Goal: Transaction & Acquisition: Book appointment/travel/reservation

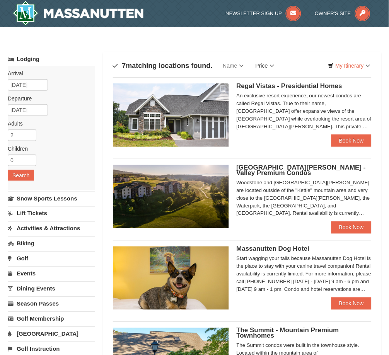
click at [274, 62] on link "Price" at bounding box center [265, 65] width 31 height 15
click at [288, 82] on link "Price (Low to High)" at bounding box center [281, 82] width 62 height 10
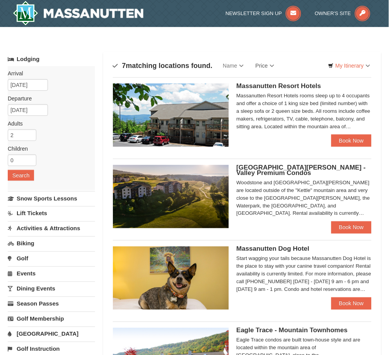
click at [278, 85] on span "Massanutten Resort Hotels" at bounding box center [279, 85] width 85 height 7
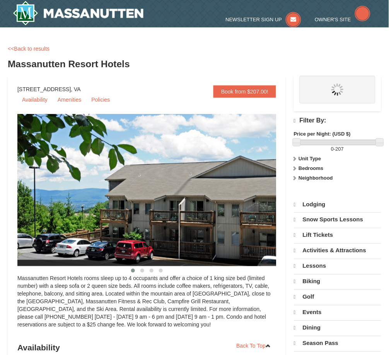
select select "9"
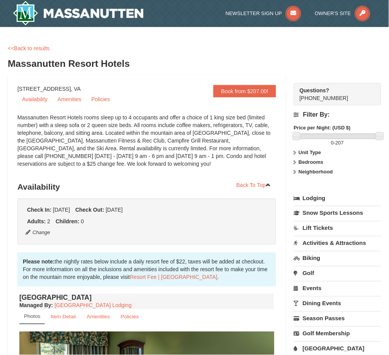
click at [157, 152] on div "Massanutten Resort Hotels rooms sleep up to 4 occupants and offer a choice of 1…" at bounding box center [146, 145] width 259 height 62
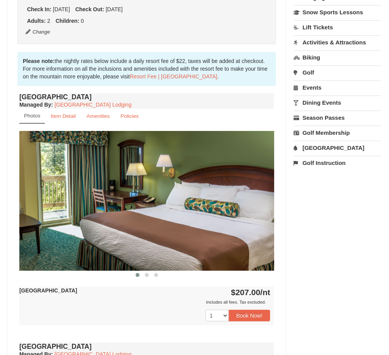
scroll to position [206, 0]
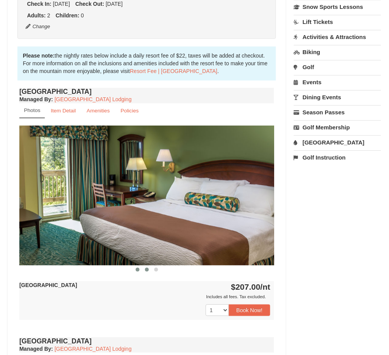
click at [148, 271] on span at bounding box center [147, 270] width 4 height 4
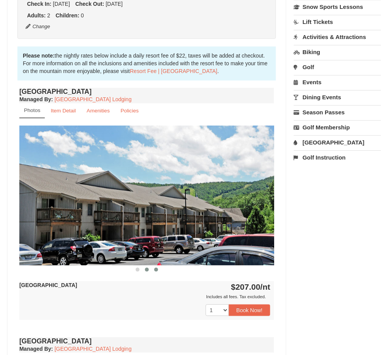
click at [157, 270] on span at bounding box center [156, 270] width 4 height 4
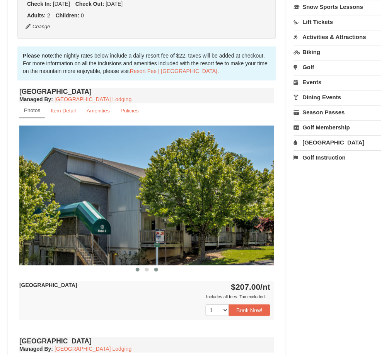
click at [138, 272] on button at bounding box center [137, 270] width 9 height 8
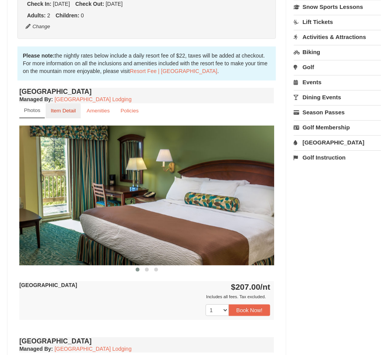
click at [65, 111] on small "Item Detail" at bounding box center [63, 111] width 25 height 6
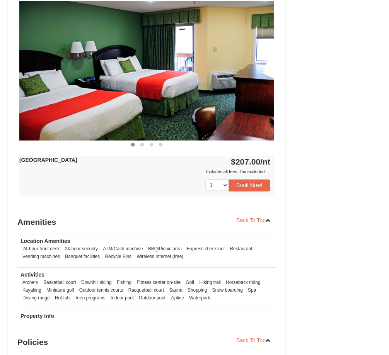
scroll to position [412, 0]
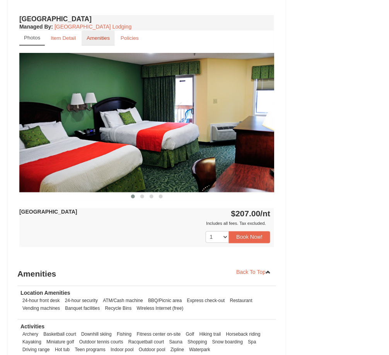
click at [96, 40] on small "Amenities" at bounding box center [98, 38] width 23 height 6
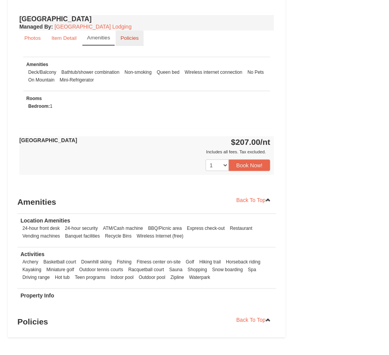
click at [123, 38] on small "Policies" at bounding box center [130, 38] width 18 height 6
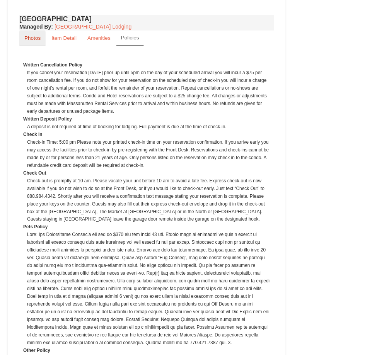
click at [43, 39] on link "Photos" at bounding box center [32, 38] width 26 height 15
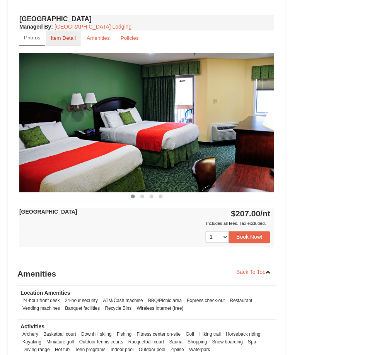
click at [67, 36] on small "Item Detail" at bounding box center [63, 38] width 25 height 6
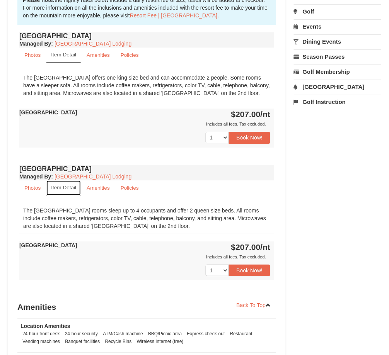
scroll to position [206, 0]
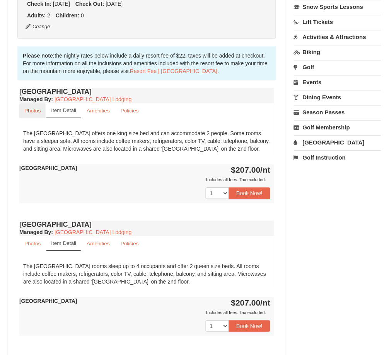
click at [44, 114] on link "Photos" at bounding box center [32, 111] width 26 height 15
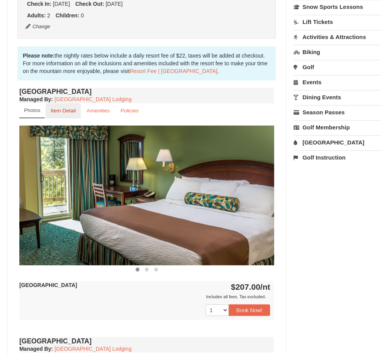
click at [63, 109] on small "Item Detail" at bounding box center [63, 111] width 25 height 6
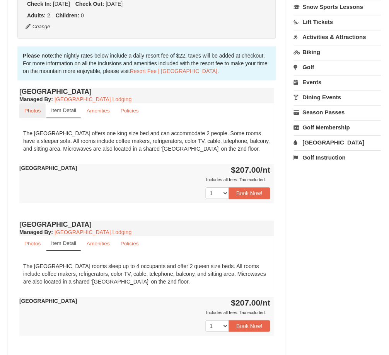
click at [41, 112] on link "Photos" at bounding box center [32, 111] width 26 height 15
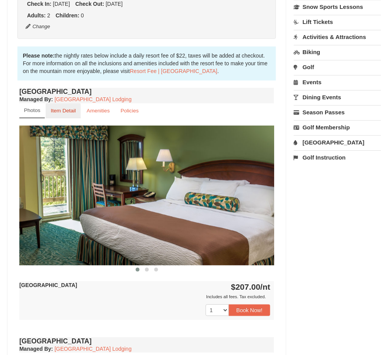
click at [63, 112] on small "Item Detail" at bounding box center [63, 111] width 25 height 6
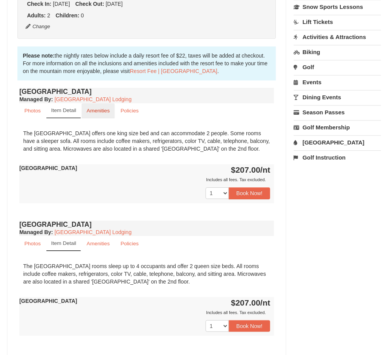
click at [91, 109] on small "Amenities" at bounding box center [98, 111] width 23 height 6
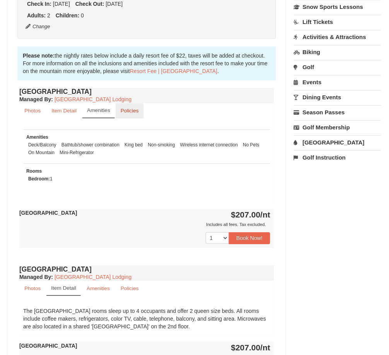
click at [131, 108] on small "Policies" at bounding box center [130, 111] width 18 height 6
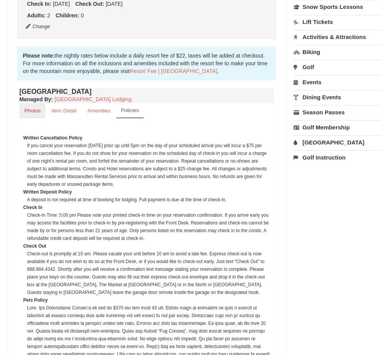
click at [41, 109] on link "Photos" at bounding box center [32, 111] width 26 height 15
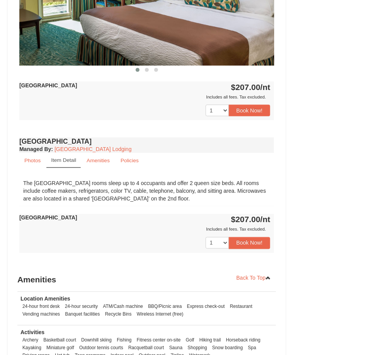
scroll to position [412, 0]
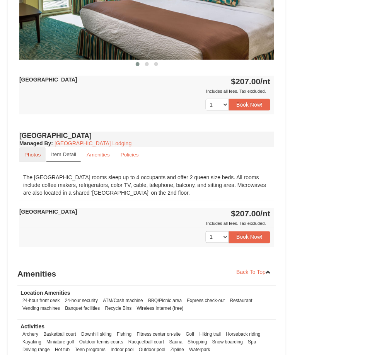
click at [41, 158] on link "Photos" at bounding box center [32, 154] width 26 height 15
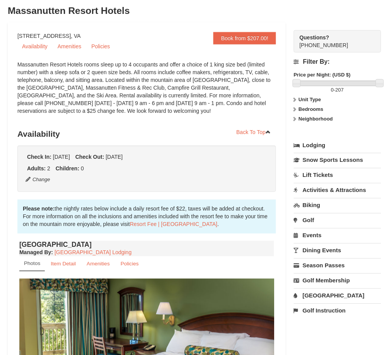
scroll to position [0, 0]
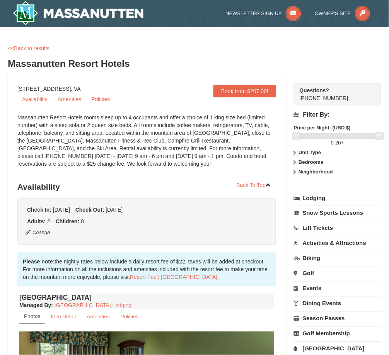
click at [322, 201] on link "Lodging" at bounding box center [337, 198] width 87 height 14
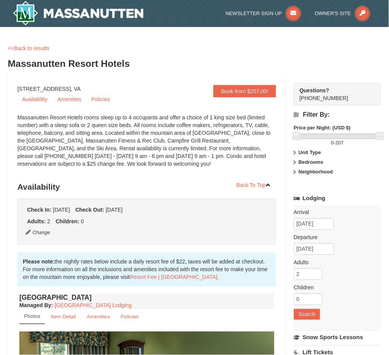
scroll to position [51, 0]
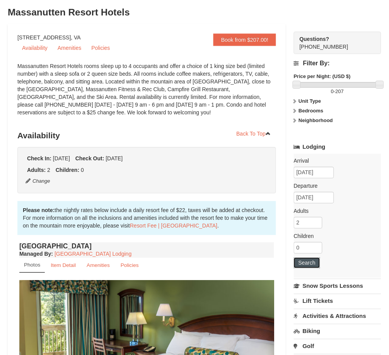
click at [305, 263] on button "Search" at bounding box center [307, 263] width 26 height 11
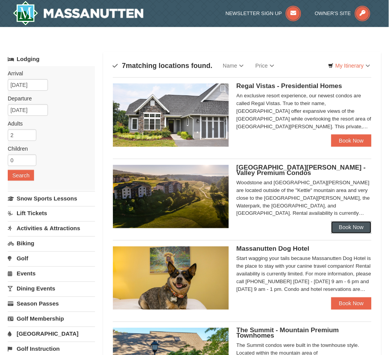
click at [337, 225] on link "Book Now" at bounding box center [351, 228] width 40 height 12
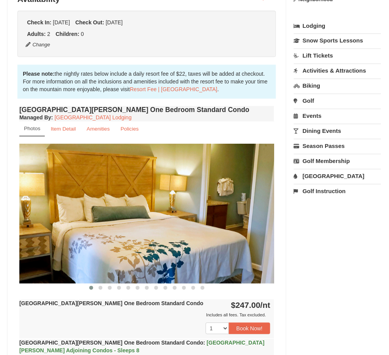
scroll to position [103, 0]
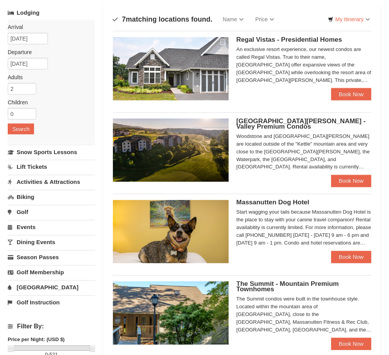
scroll to position [103, 0]
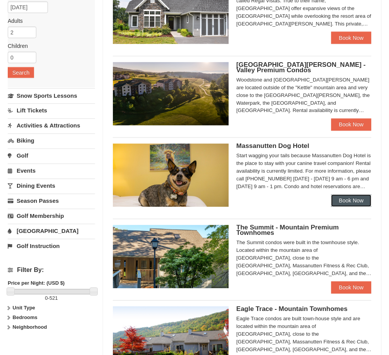
click at [360, 207] on link "Book Now" at bounding box center [351, 201] width 40 height 12
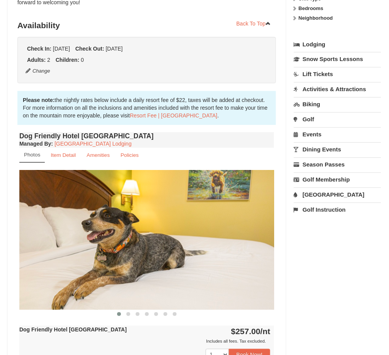
scroll to position [258, 0]
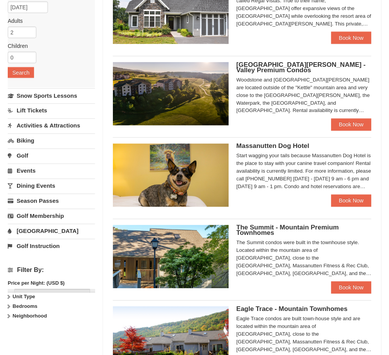
scroll to position [206, 0]
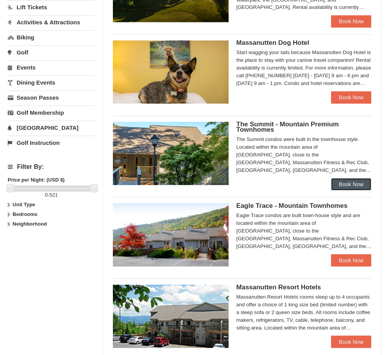
click at [355, 181] on link "Book Now" at bounding box center [351, 185] width 40 height 12
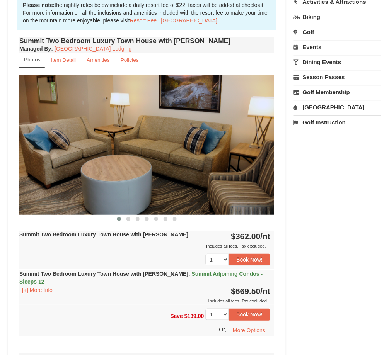
scroll to position [258, 0]
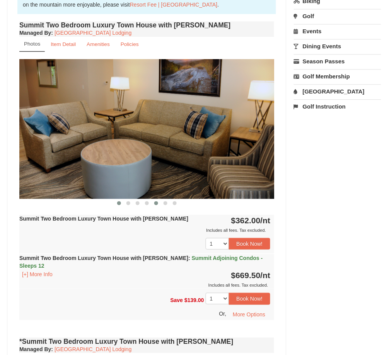
click at [156, 202] on span at bounding box center [156, 204] width 4 height 4
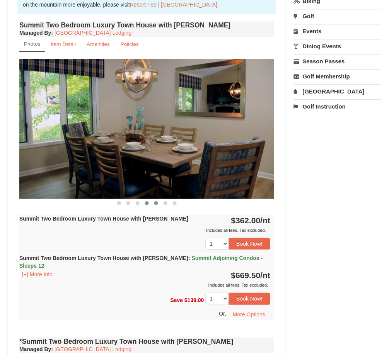
click at [149, 203] on button at bounding box center [146, 204] width 9 height 8
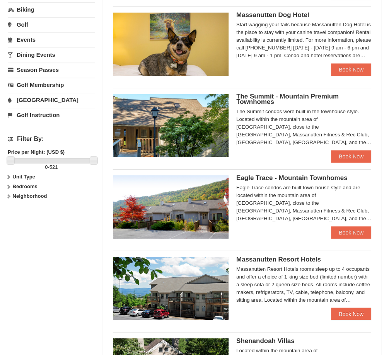
scroll to position [258, 0]
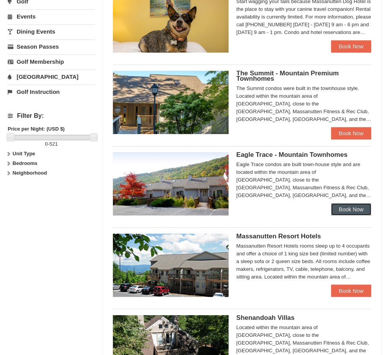
click at [342, 215] on link "Book Now" at bounding box center [351, 209] width 40 height 12
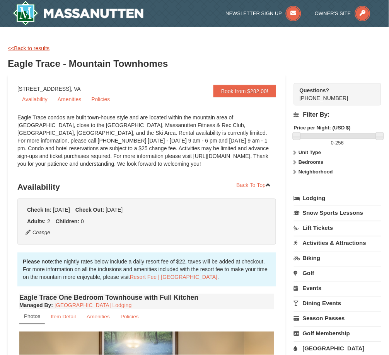
click at [48, 51] on link "<<Back to results" at bounding box center [29, 48] width 42 height 6
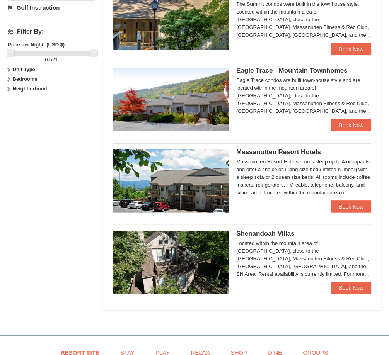
scroll to position [361, 0]
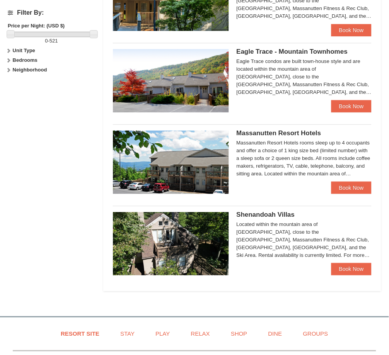
click at [274, 150] on div "Massanutten Resort Hotels rooms sleep up to 4 occupants and offer a choice of 1…" at bounding box center [304, 158] width 135 height 39
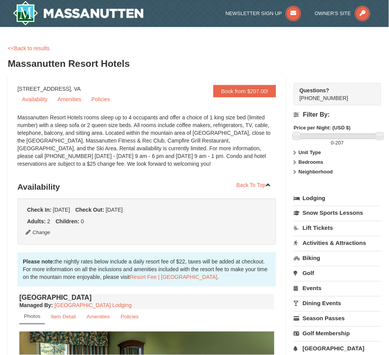
click at [199, 154] on div "Massanutten Resort Hotels rooms sleep up to 4 occupants and offer a choice of 1…" at bounding box center [146, 145] width 259 height 62
click at [127, 142] on div "Massanutten Resort Hotels rooms sleep up to 4 occupants and offer a choice of 1…" at bounding box center [146, 145] width 259 height 62
click at [43, 46] on link "<<Back to results" at bounding box center [29, 48] width 42 height 6
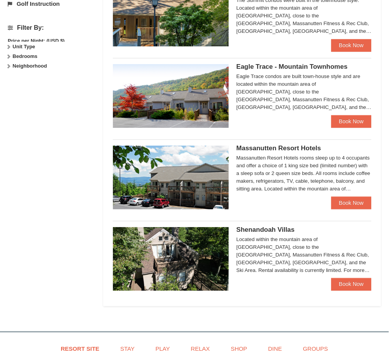
scroll to position [341, 0]
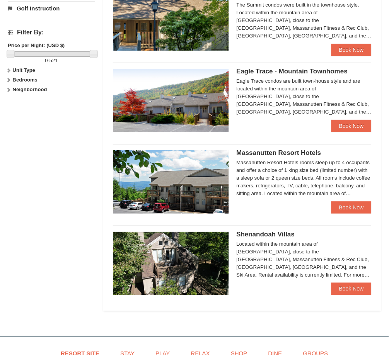
click at [81, 177] on div "Lodging Arrival Please format dates MM/DD/YYYY Please format dates MM/DD/YYYY […" at bounding box center [195, 11] width 374 height 600
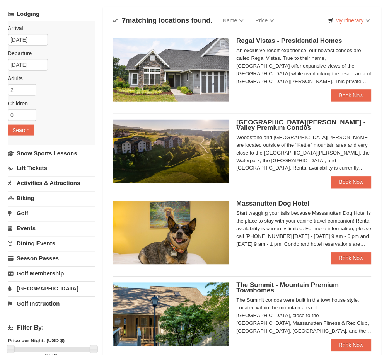
scroll to position [0, 0]
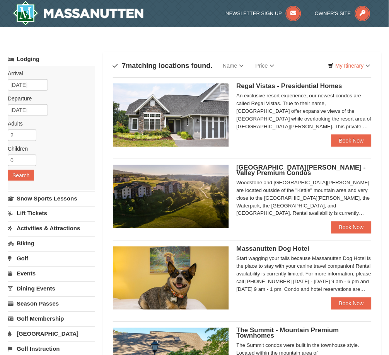
click at [98, 45] on div "Categories Map List Filter My Itinerary Questions? [PHONE_NUMBER]" at bounding box center [195, 48] width 374 height 8
click at [126, 16] on img at bounding box center [78, 13] width 131 height 25
